Goal: Feedback & Contribution: Submit feedback/report problem

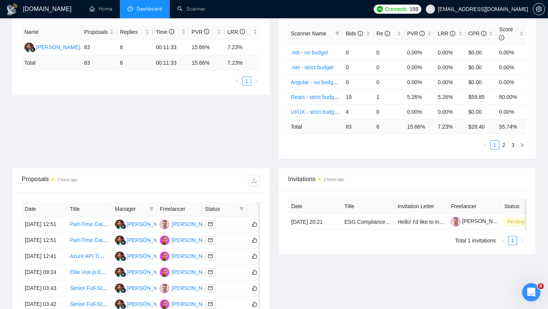
scroll to position [308, 0]
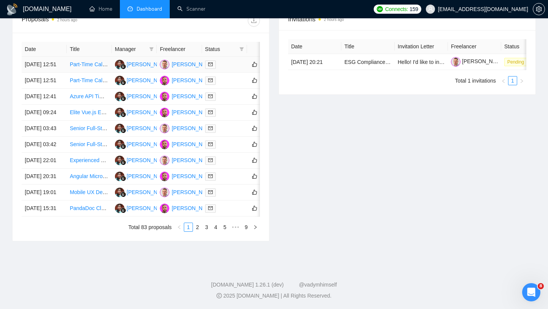
click at [229, 64] on div at bounding box center [224, 64] width 39 height 9
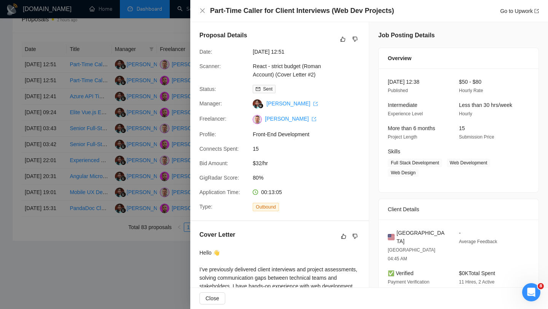
scroll to position [0, 0]
click at [149, 113] on div at bounding box center [274, 154] width 548 height 309
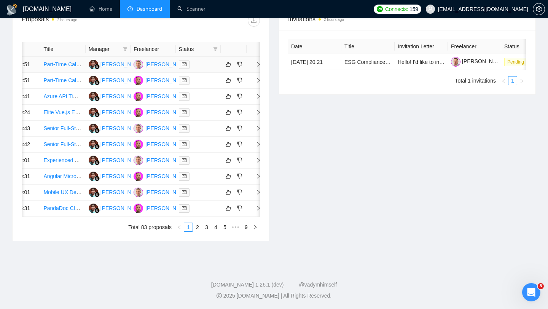
scroll to position [0, 28]
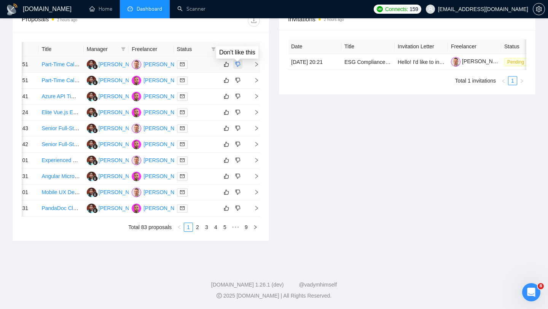
click at [238, 62] on icon "dislike" at bounding box center [237, 64] width 5 height 5
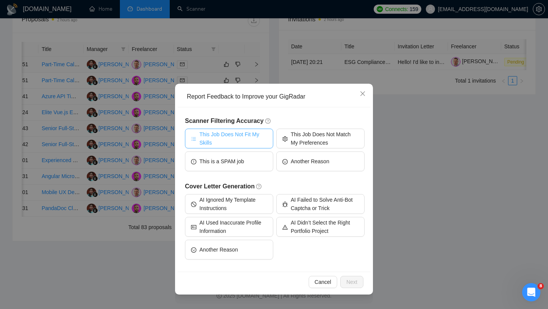
click at [242, 144] on span "This Job Does Not Fit My Skills" at bounding box center [233, 138] width 68 height 17
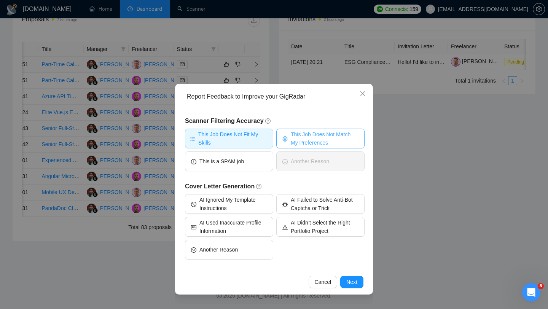
click at [312, 139] on span "This Job Does Not Match My Preferences" at bounding box center [325, 138] width 68 height 17
click at [349, 279] on span "Next" at bounding box center [351, 282] width 11 height 8
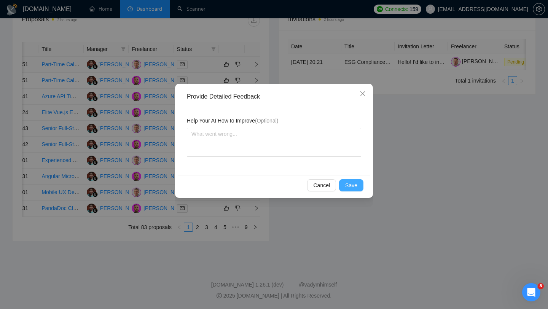
click at [359, 186] on button "Save" at bounding box center [351, 185] width 24 height 12
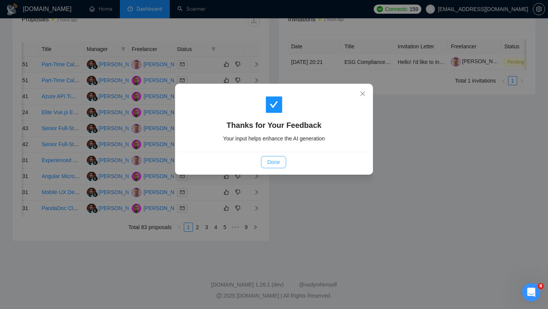
click at [276, 157] on button "Done" at bounding box center [273, 162] width 25 height 12
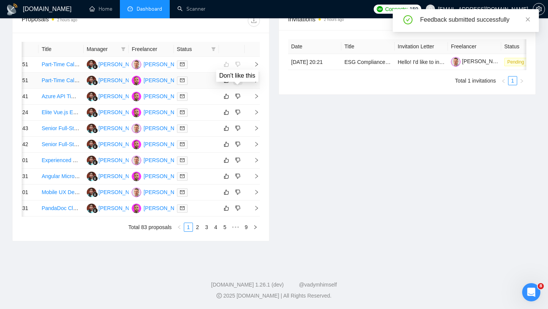
click at [239, 83] on icon "dislike" at bounding box center [237, 80] width 5 height 6
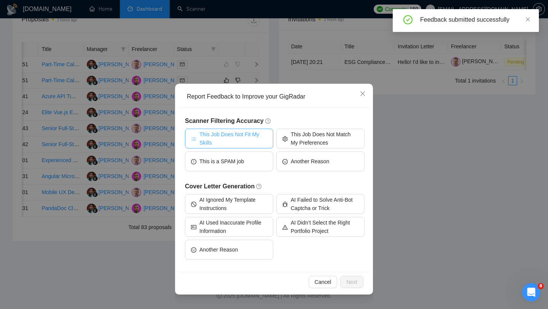
click at [244, 137] on span "This Job Does Not Fit My Skills" at bounding box center [233, 138] width 68 height 17
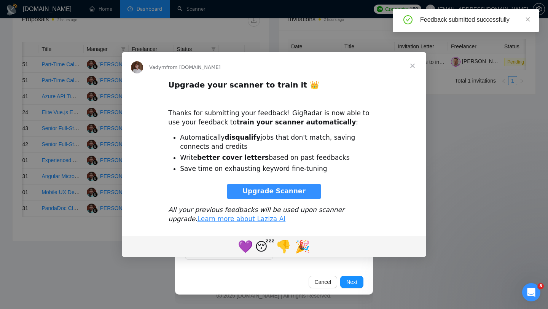
scroll to position [0, 0]
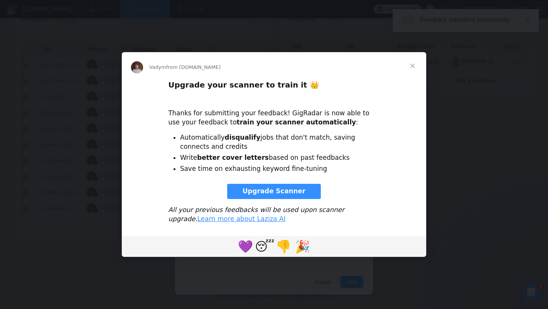
click at [409, 63] on span "Close" at bounding box center [412, 65] width 27 height 27
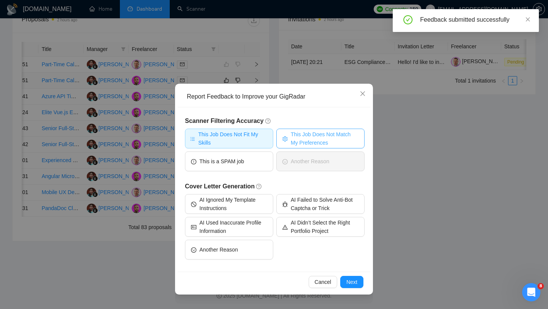
click at [335, 136] on span "This Job Does Not Match My Preferences" at bounding box center [325, 138] width 68 height 17
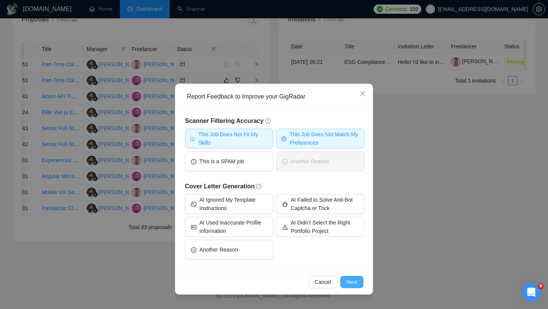
click at [353, 283] on span "Next" at bounding box center [351, 282] width 11 height 8
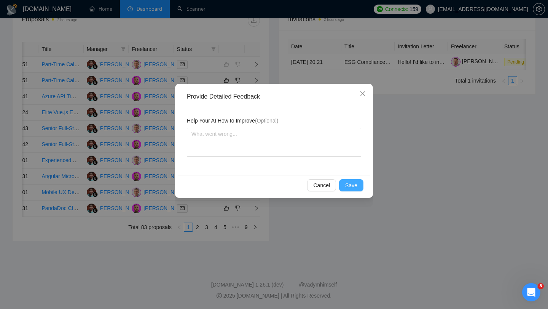
click at [350, 188] on span "Save" at bounding box center [351, 185] width 12 height 8
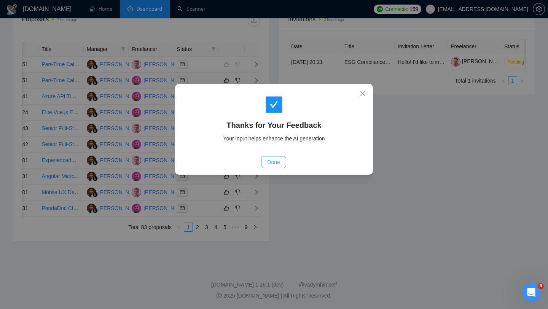
click at [275, 162] on span "Done" at bounding box center [273, 162] width 13 height 8
